Goal: Entertainment & Leisure: Consume media (video, audio)

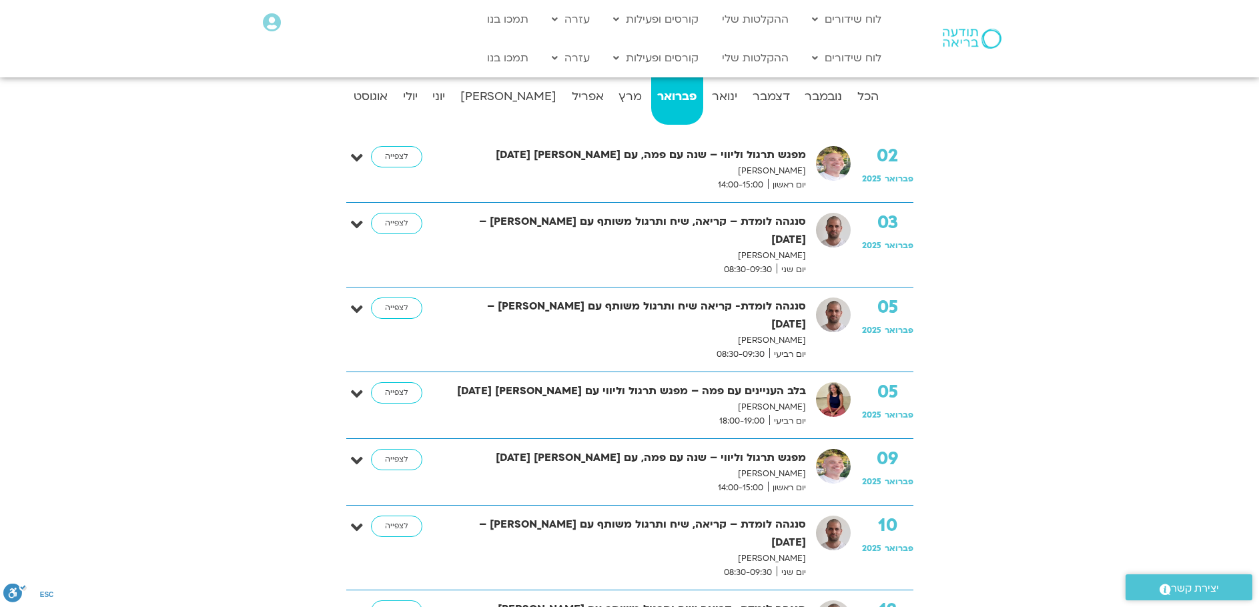
click at [651, 71] on link "פברואר" at bounding box center [677, 97] width 52 height 53
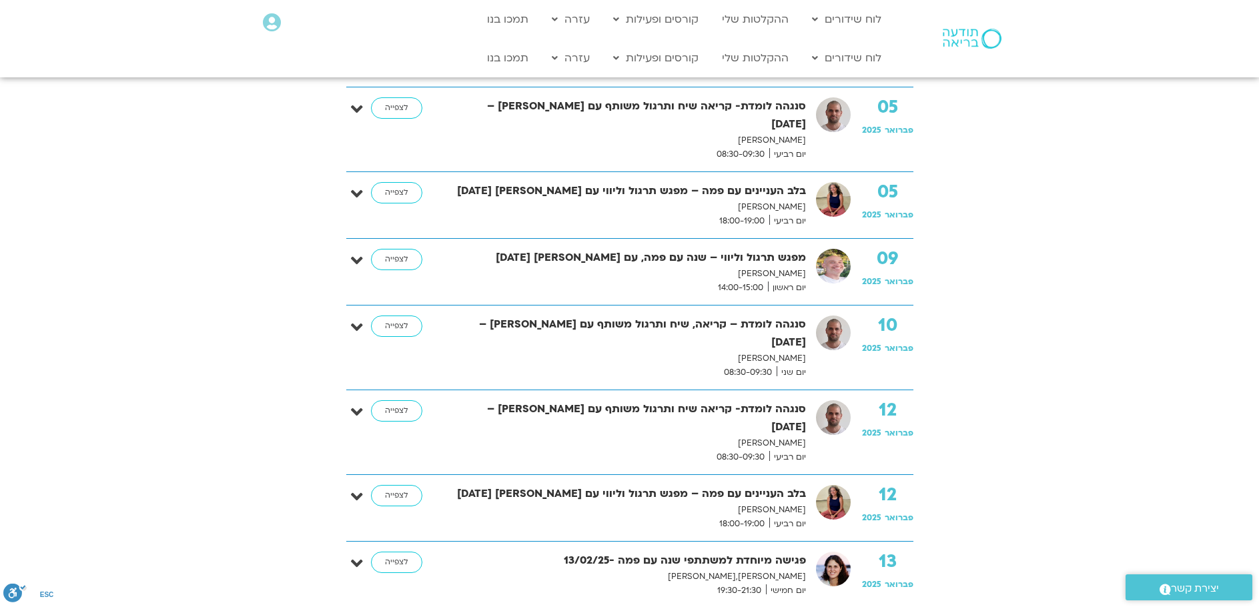
scroll to position [573, 0]
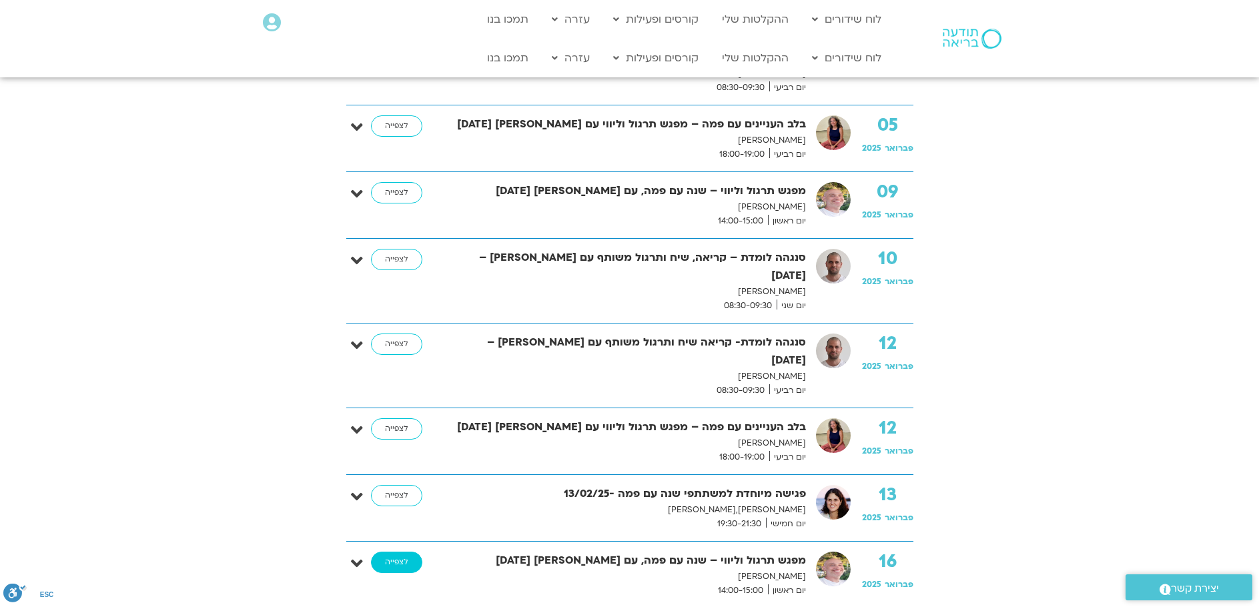
click at [384, 552] on link "לצפייה" at bounding box center [396, 562] width 51 height 21
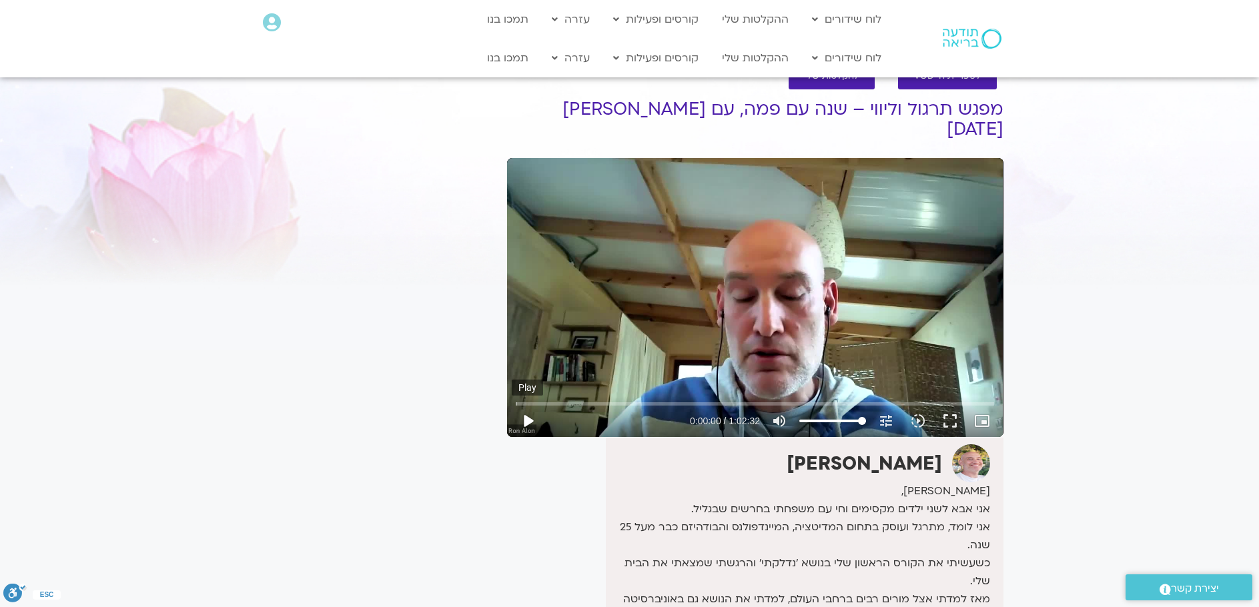
click at [529, 405] on button "play_arrow" at bounding box center [528, 421] width 32 height 32
click at [531, 405] on button "pause" at bounding box center [528, 421] width 32 height 32
click at [530, 405] on button "play_arrow" at bounding box center [528, 421] width 32 height 32
click at [671, 400] on input "Seek" at bounding box center [755, 404] width 478 height 8
click at [680, 400] on input "Seek" at bounding box center [755, 404] width 478 height 8
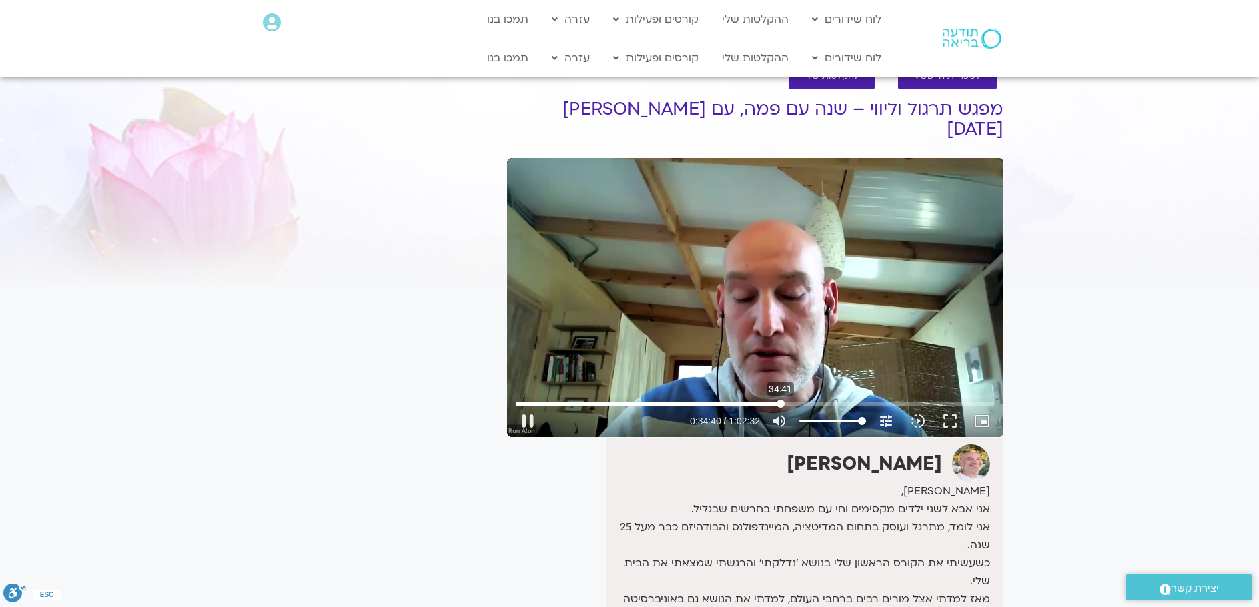
click at [781, 400] on input "Seek" at bounding box center [755, 404] width 478 height 8
click at [787, 400] on input "Seek" at bounding box center [755, 404] width 478 height 8
click at [793, 400] on input "Seek" at bounding box center [755, 404] width 478 height 8
click at [799, 400] on input "Seek" at bounding box center [755, 404] width 478 height 8
click at [804, 400] on input "Seek" at bounding box center [755, 404] width 478 height 8
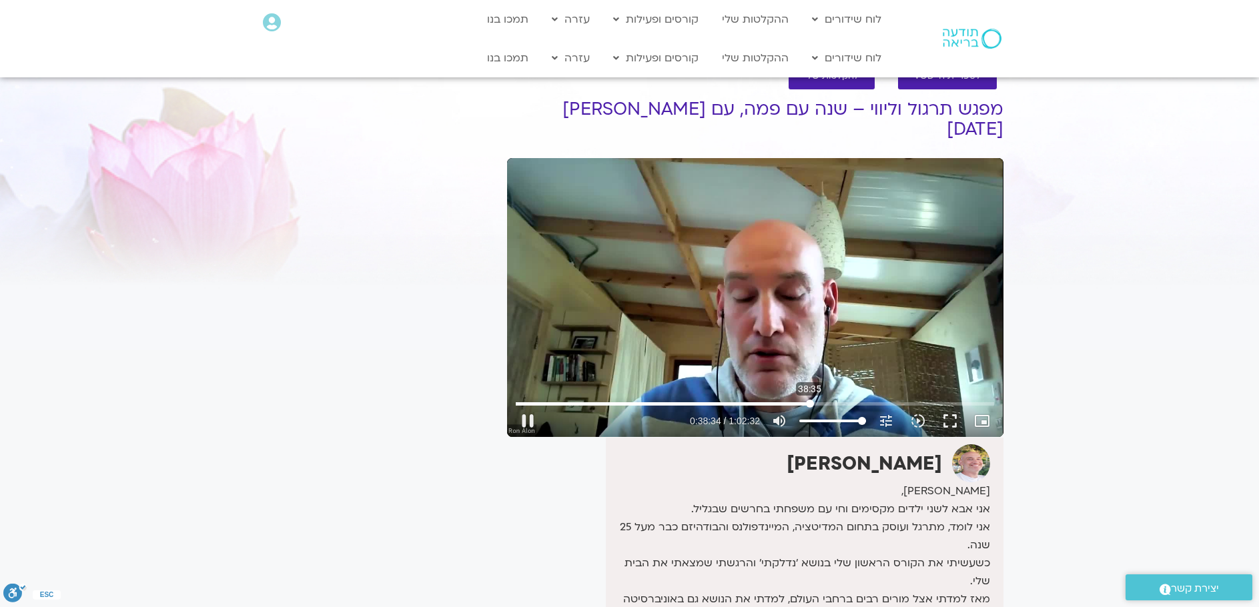
click at [810, 400] on input "Seek" at bounding box center [755, 404] width 478 height 8
click at [823, 400] on input "Seek" at bounding box center [755, 404] width 478 height 8
click at [828, 400] on input "Seek" at bounding box center [755, 404] width 478 height 8
click at [846, 400] on input "Seek" at bounding box center [755, 404] width 478 height 8
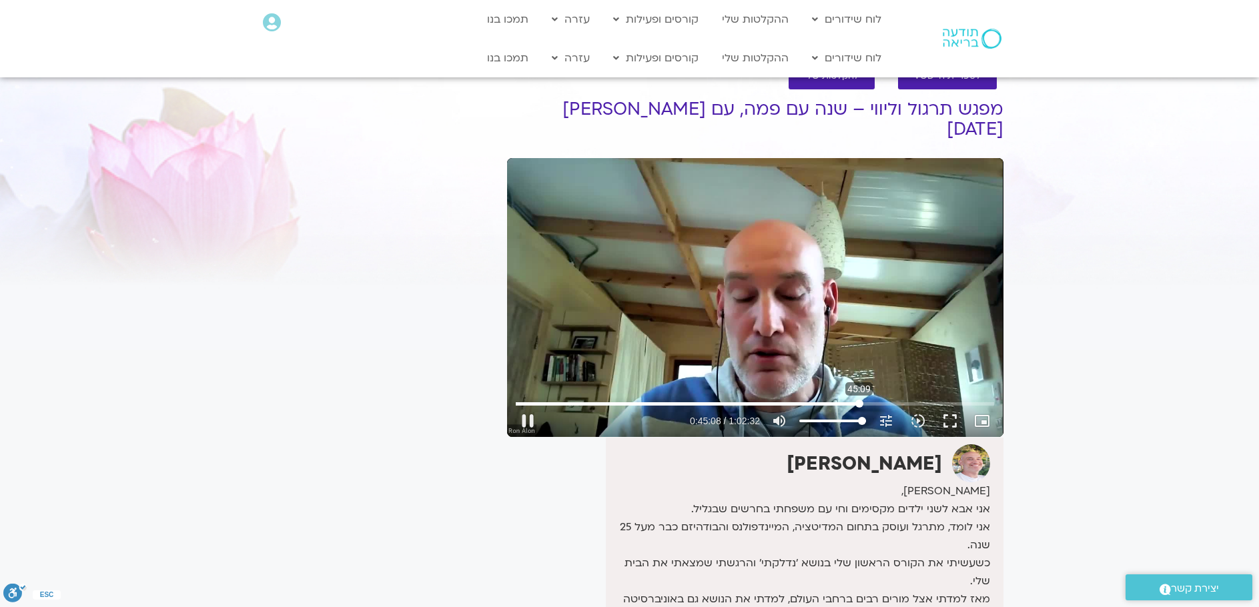
click at [860, 400] on input "Seek" at bounding box center [755, 404] width 478 height 8
click at [865, 400] on input "Seek" at bounding box center [755, 404] width 478 height 8
click at [871, 400] on input "Seek" at bounding box center [755, 404] width 478 height 8
click at [877, 400] on input "Seek" at bounding box center [755, 404] width 478 height 8
click at [882, 400] on input "Seek" at bounding box center [755, 404] width 478 height 8
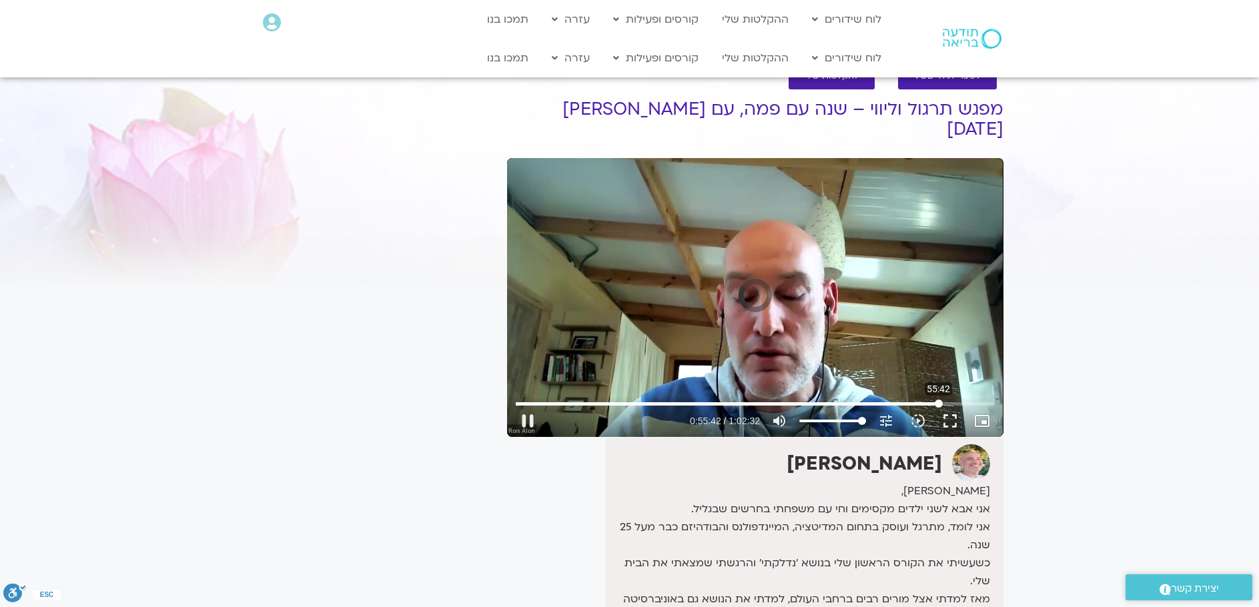
click at [939, 400] on input "Seek" at bounding box center [755, 404] width 478 height 8
click at [944, 400] on input "Seek" at bounding box center [755, 404] width 478 height 8
click at [954, 400] on input "Seek" at bounding box center [755, 404] width 478 height 8
click at [960, 400] on input "Seek" at bounding box center [755, 404] width 478 height 8
click at [966, 400] on input "Seek" at bounding box center [755, 404] width 478 height 8
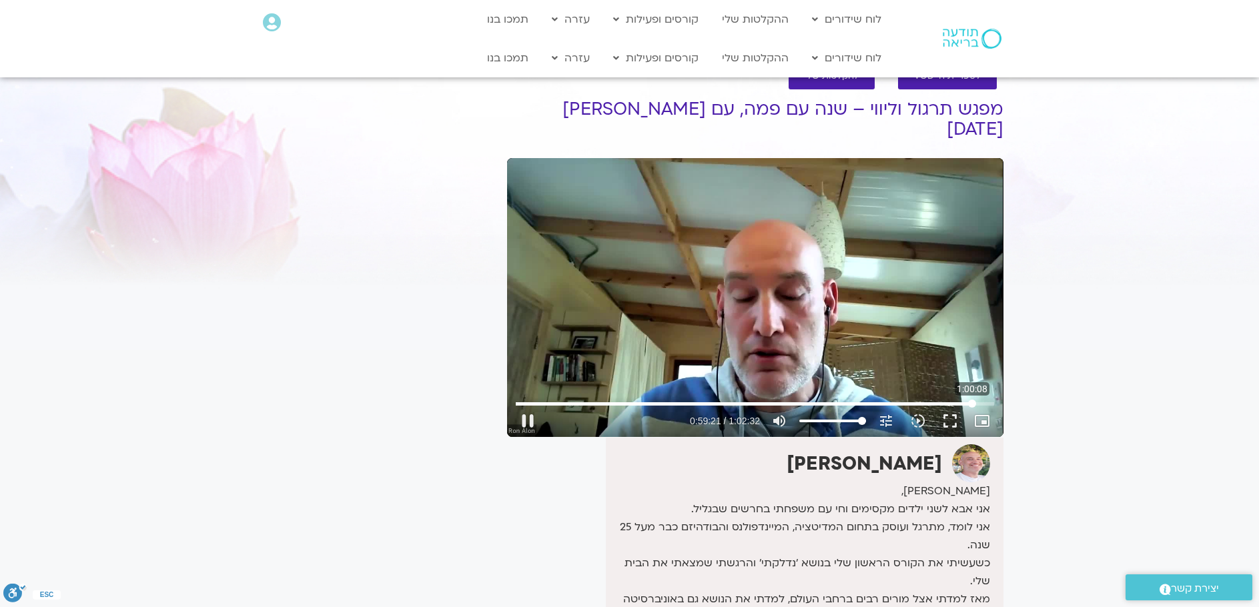
click at [972, 400] on input "Seek" at bounding box center [755, 404] width 478 height 8
click at [980, 400] on input "Seek" at bounding box center [755, 404] width 478 height 8
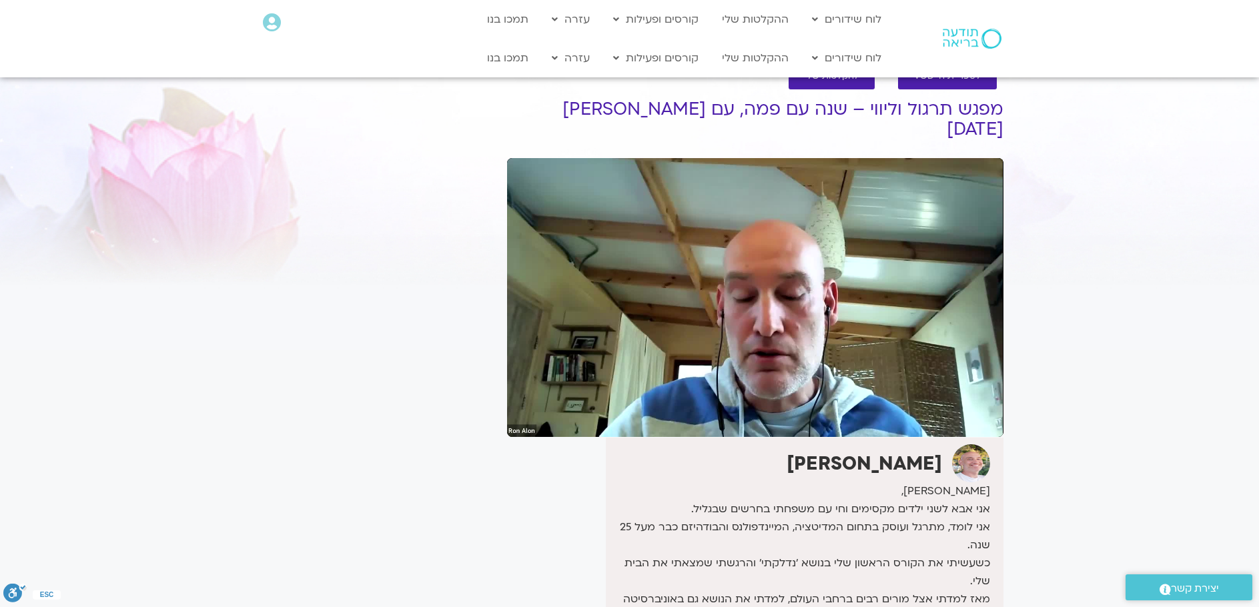
type input "3682.10371"
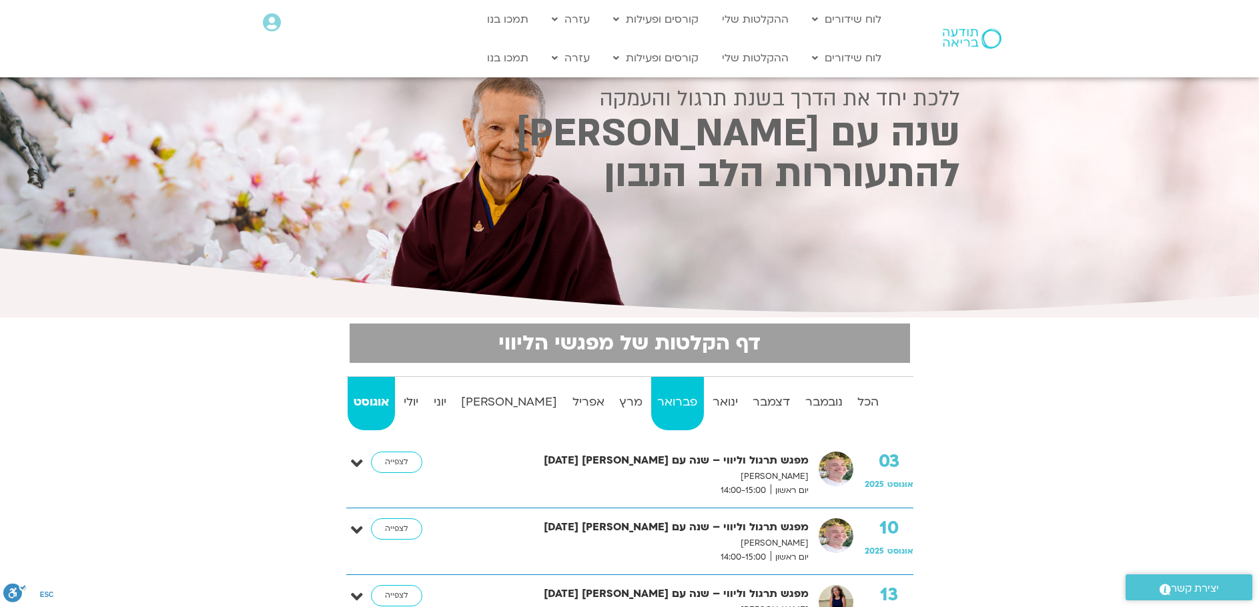
click at [651, 399] on strong "פברואר" at bounding box center [677, 402] width 52 height 20
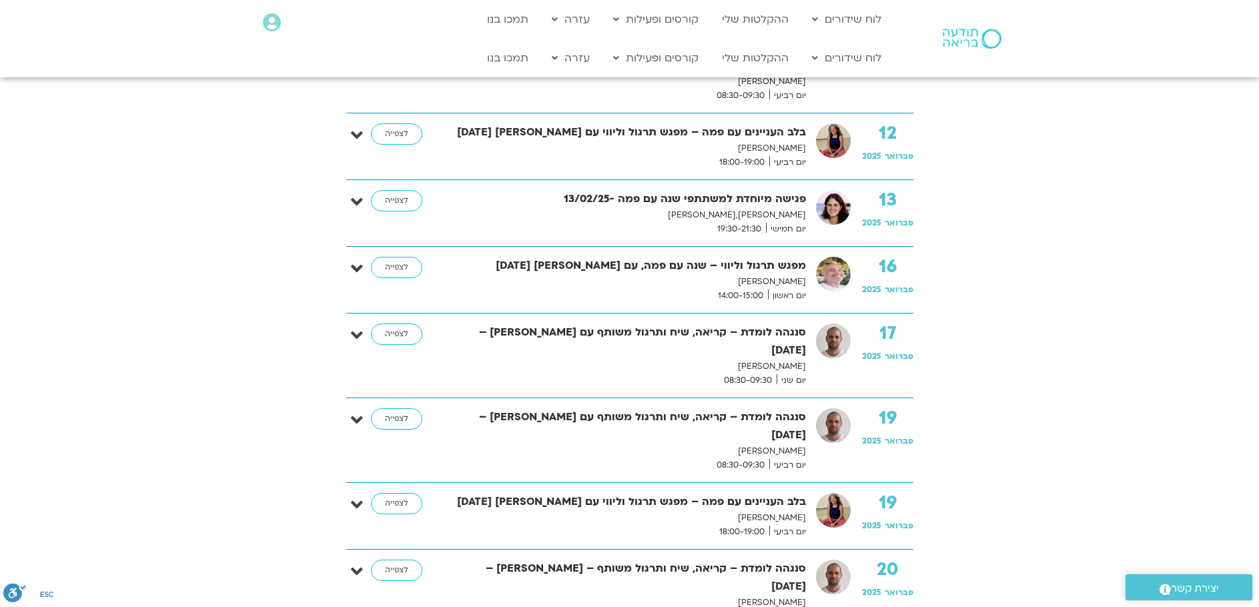
scroll to position [1001, 0]
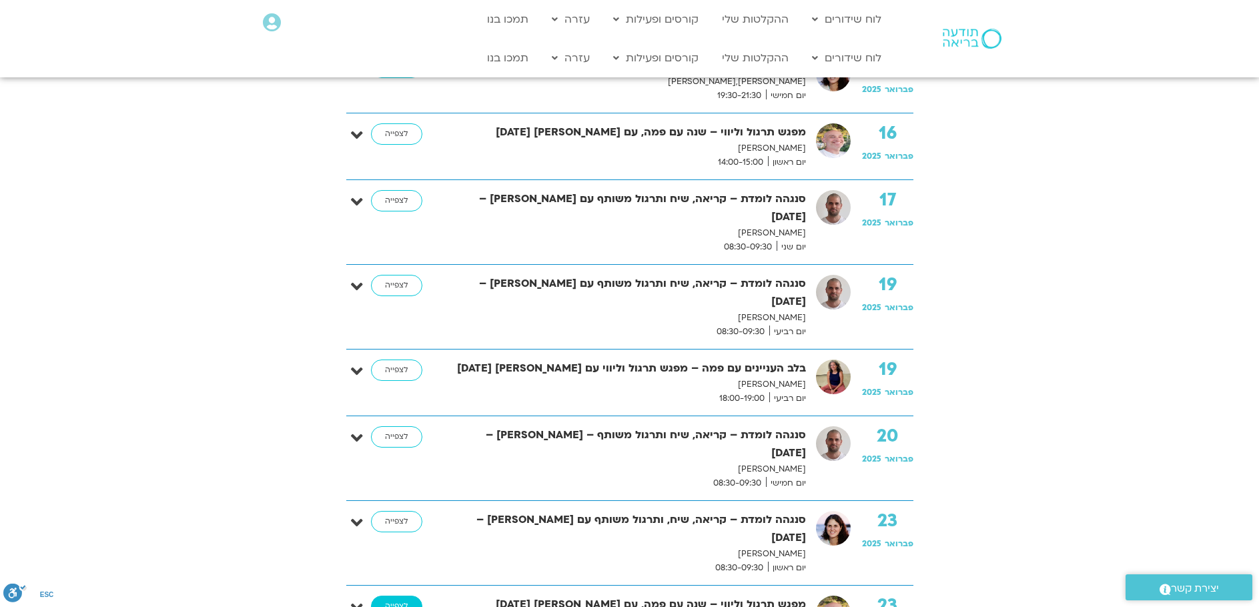
click at [394, 596] on link "לצפייה" at bounding box center [396, 606] width 51 height 21
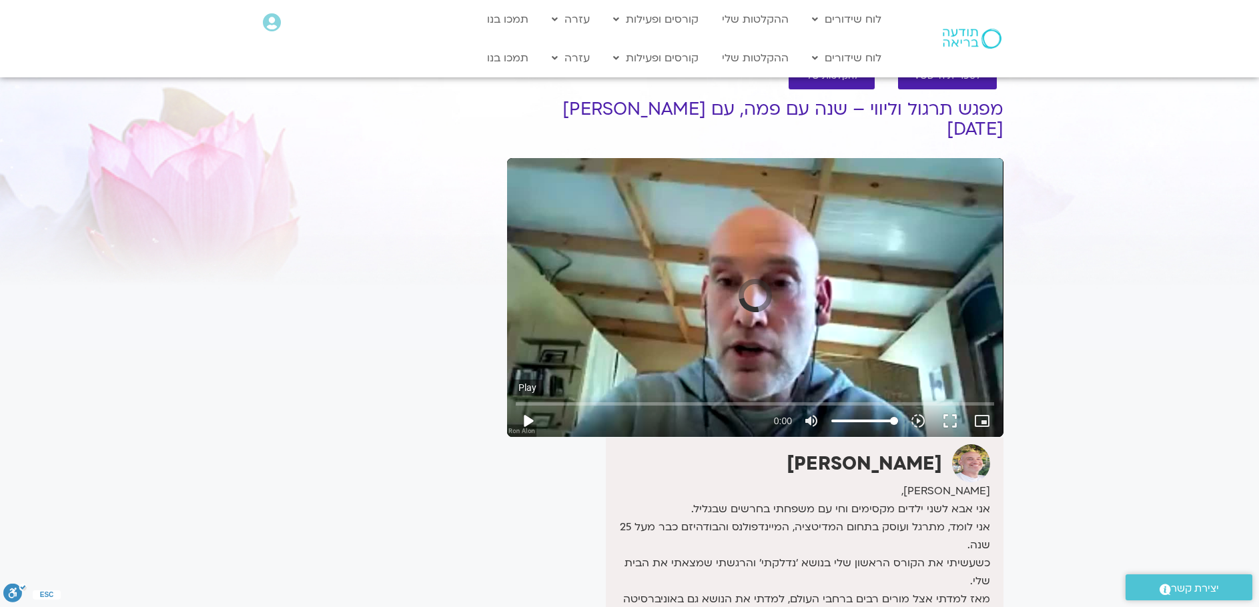
click at [523, 405] on button "play_arrow" at bounding box center [528, 421] width 32 height 32
click at [531, 405] on button "play_arrow" at bounding box center [528, 421] width 32 height 32
click at [639, 400] on input "Seek" at bounding box center [755, 404] width 478 height 8
click at [655, 400] on input "Seek" at bounding box center [755, 404] width 478 height 8
click at [667, 400] on input "Seek" at bounding box center [755, 404] width 478 height 8
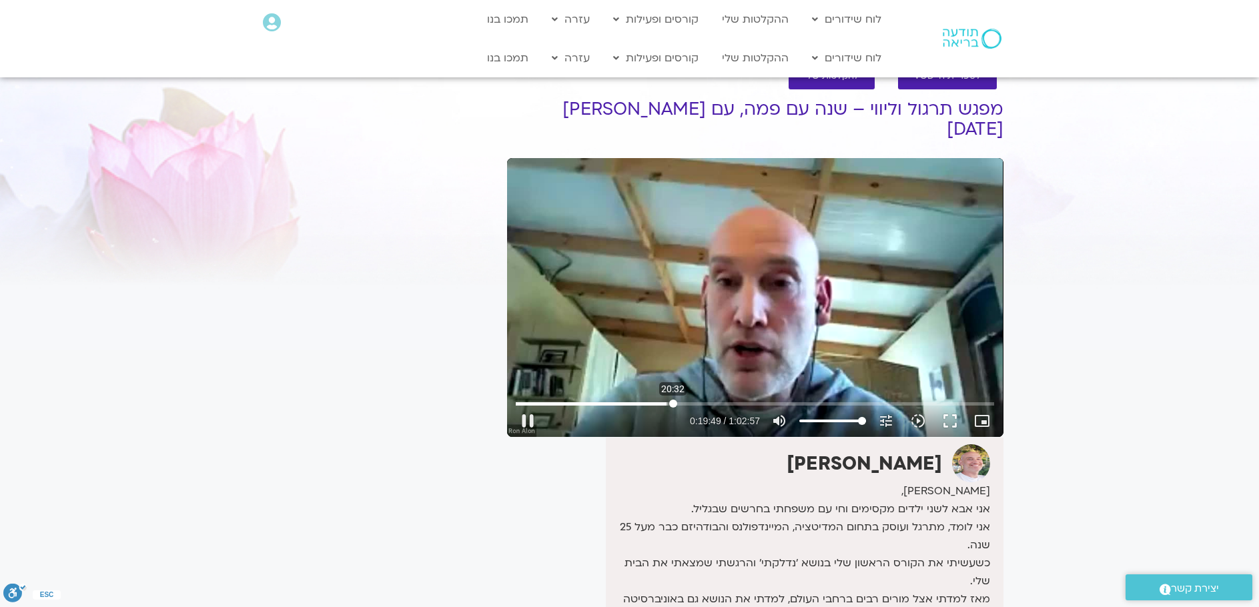
click at [673, 400] on input "Seek" at bounding box center [755, 404] width 478 height 8
click at [688, 400] on input "Seek" at bounding box center [755, 404] width 478 height 8
click at [699, 400] on input "Seek" at bounding box center [755, 404] width 478 height 8
click at [707, 400] on input "Seek" at bounding box center [755, 404] width 478 height 8
click at [713, 400] on input "Seek" at bounding box center [755, 404] width 478 height 8
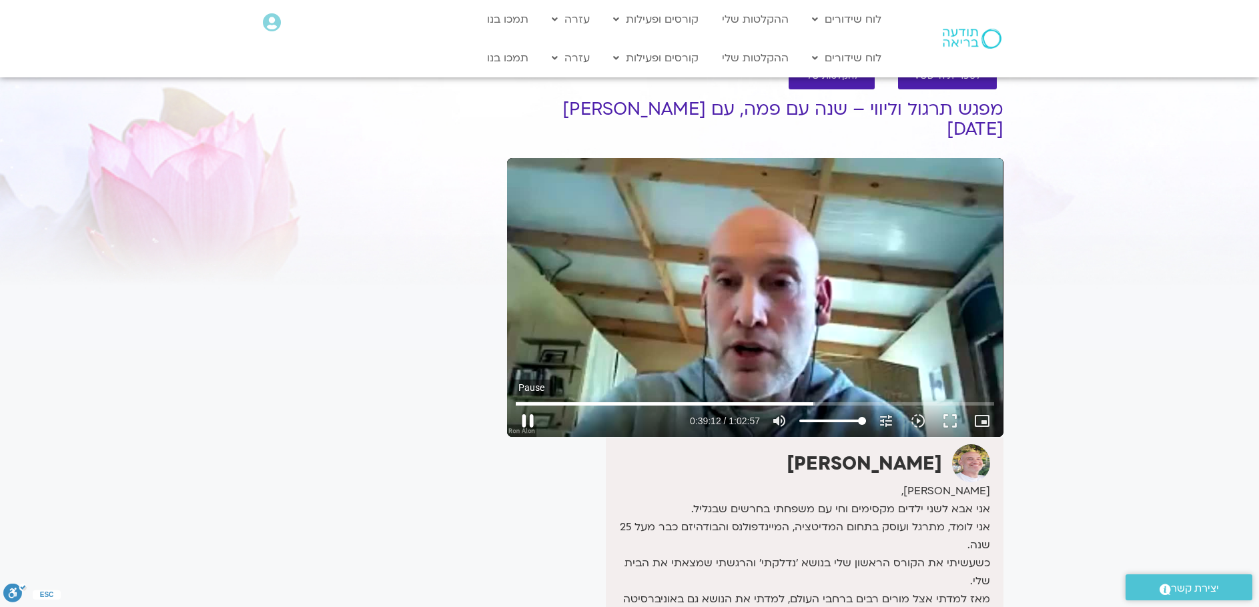
click at [521, 405] on button "pause" at bounding box center [528, 421] width 32 height 32
click at [525, 405] on button "play_arrow" at bounding box center [528, 421] width 32 height 32
click at [952, 400] on input "Seek" at bounding box center [755, 404] width 478 height 8
click at [960, 400] on input "Seek" at bounding box center [755, 404] width 478 height 8
click at [972, 400] on input "Seek" at bounding box center [755, 404] width 478 height 8
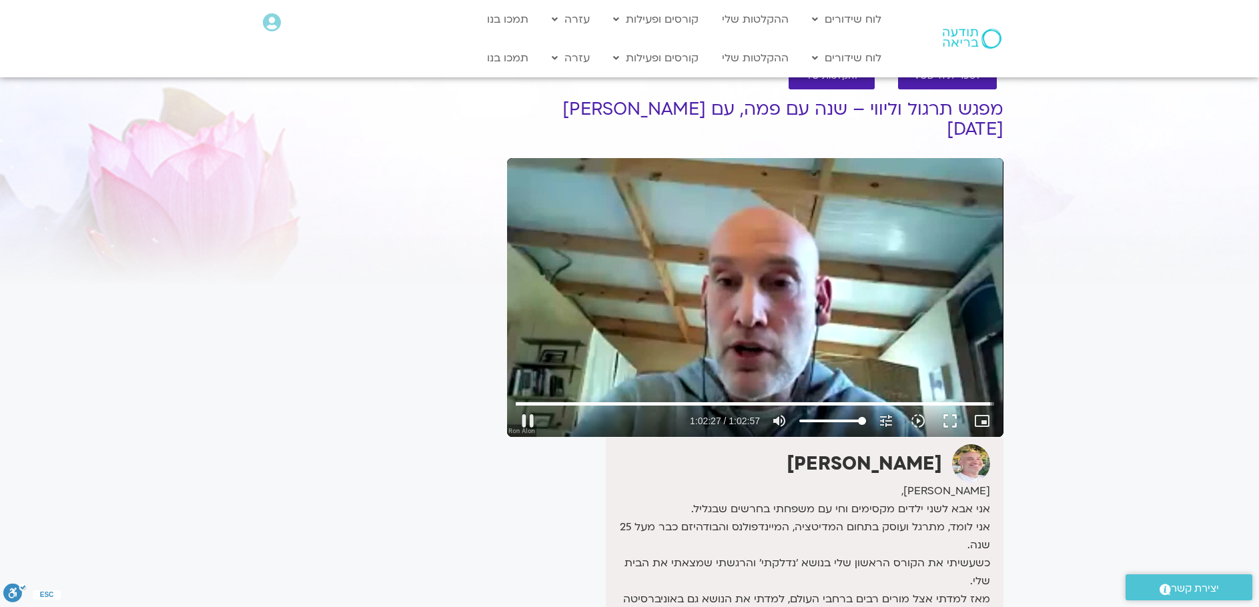
type input "3747.503615"
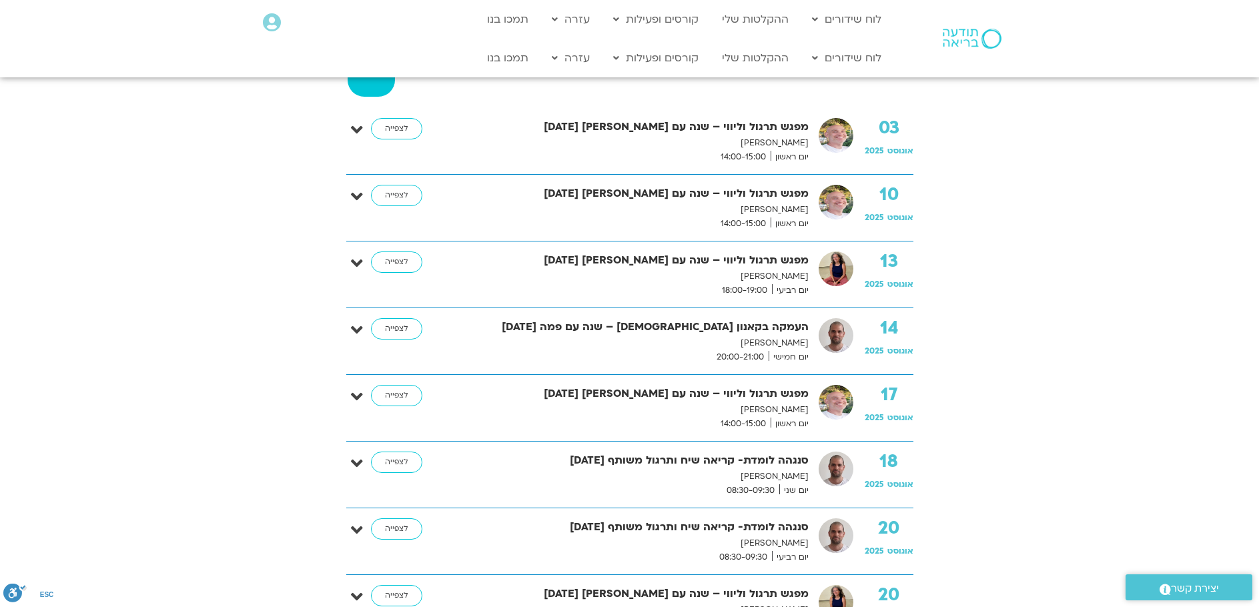
scroll to position [267, 0]
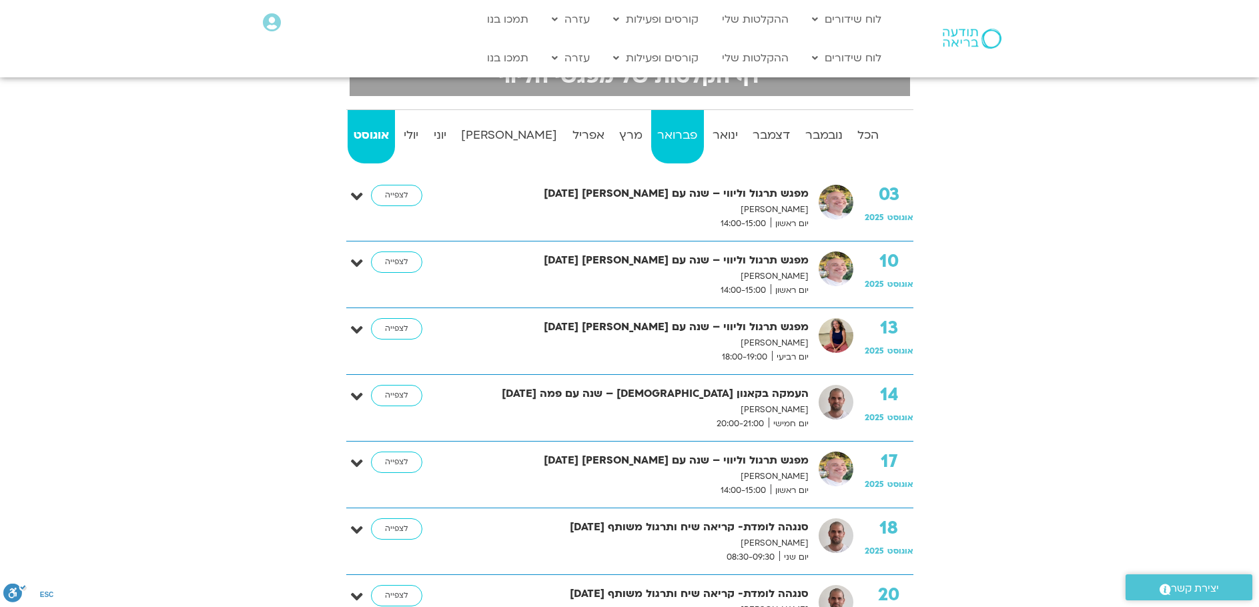
click at [665, 135] on strong "פברואר" at bounding box center [677, 135] width 52 height 20
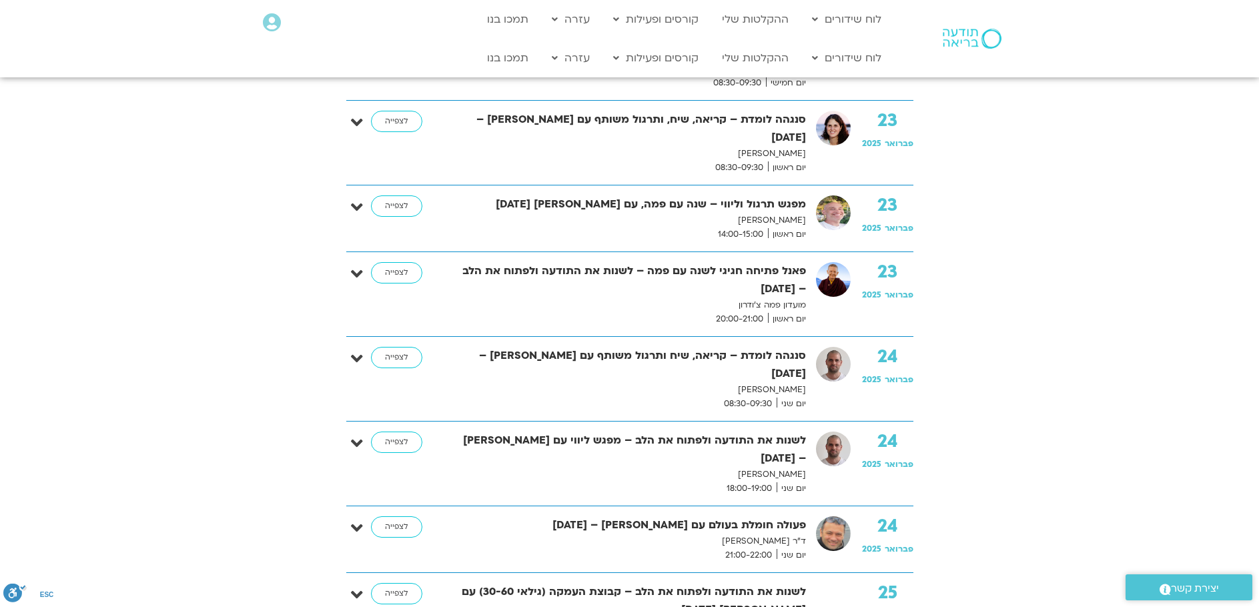
scroll to position [1268, 0]
